Goal: Information Seeking & Learning: Learn about a topic

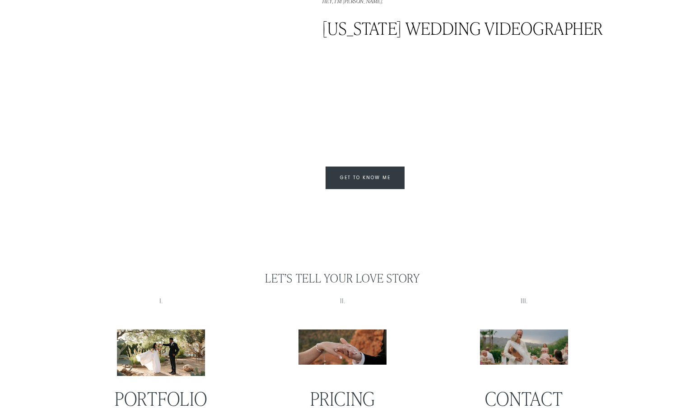
scroll to position [923, 0]
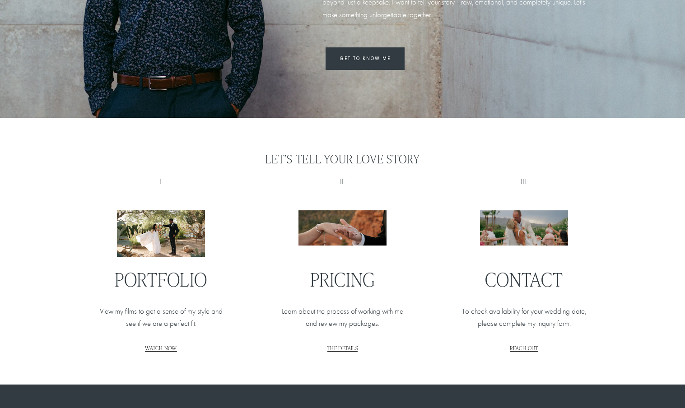
click at [151, 352] on span "WATCH NOW" at bounding box center [161, 347] width 32 height 7
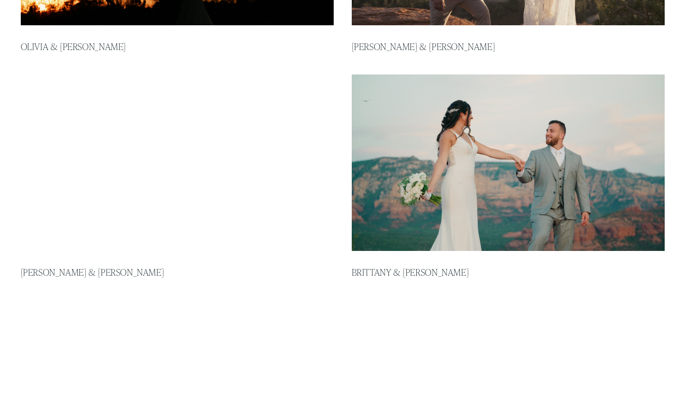
scroll to position [397, 0]
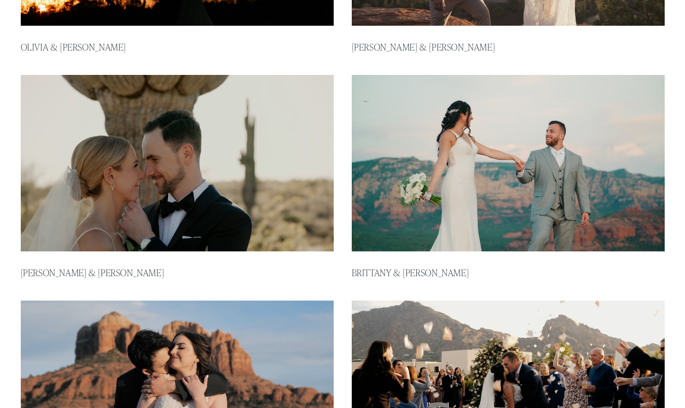
click at [471, 213] on img at bounding box center [508, 163] width 316 height 178
type input "*****"
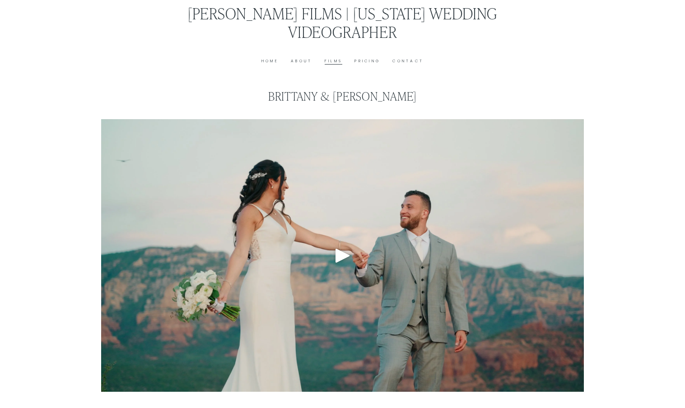
click at [342, 254] on div "Play" at bounding box center [343, 256] width 22 height 22
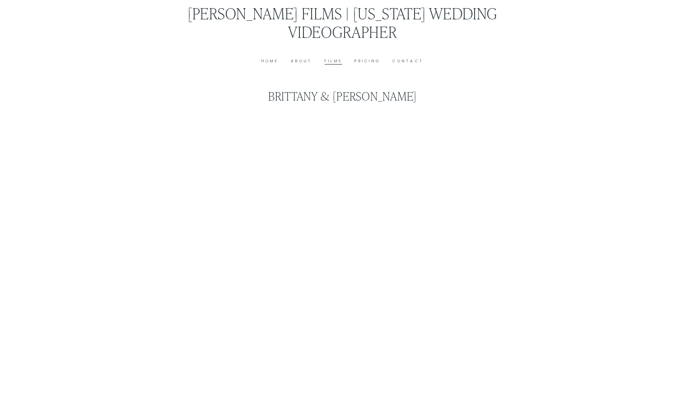
click at [325, 60] on link "Films" at bounding box center [334, 61] width 18 height 7
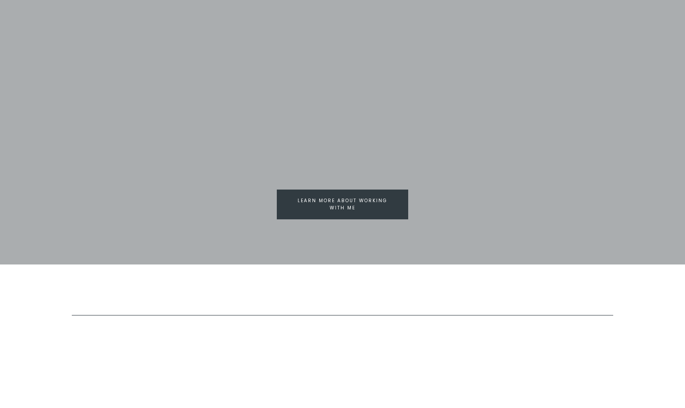
scroll to position [883, 0]
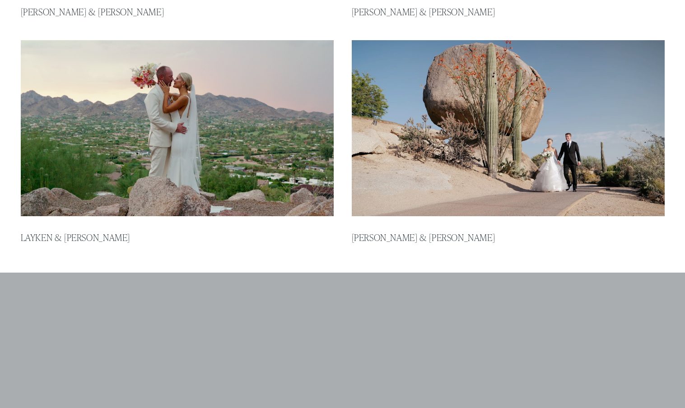
click at [494, 174] on img at bounding box center [508, 128] width 316 height 178
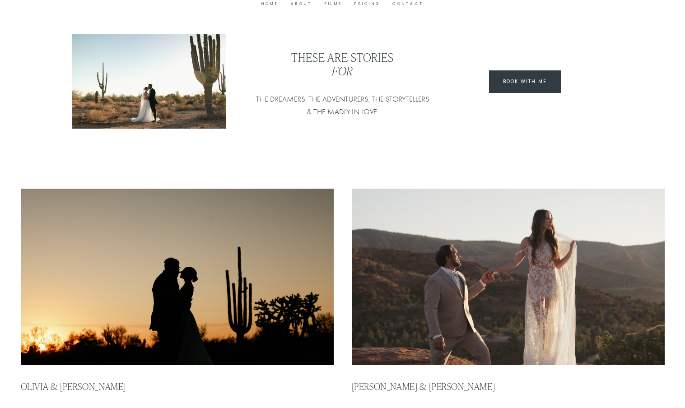
scroll to position [0, 0]
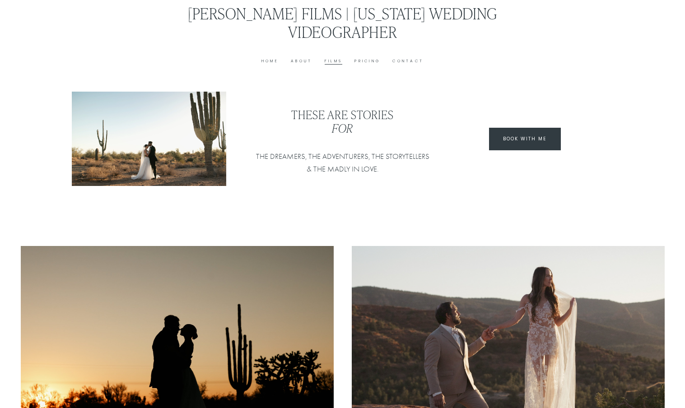
click at [370, 58] on link "Pricing" at bounding box center [367, 61] width 26 height 7
type input "****"
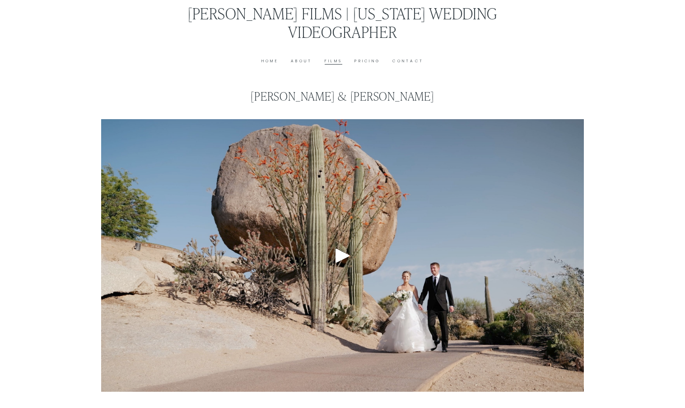
click at [337, 255] on div "Play" at bounding box center [343, 256] width 22 height 22
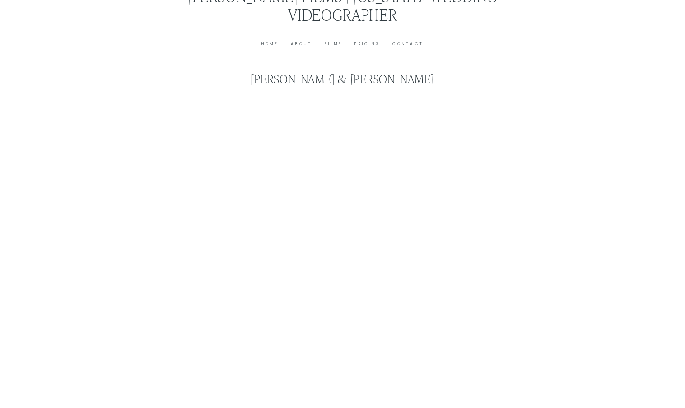
scroll to position [93, 0]
